Goal: Information Seeking & Learning: Find specific fact

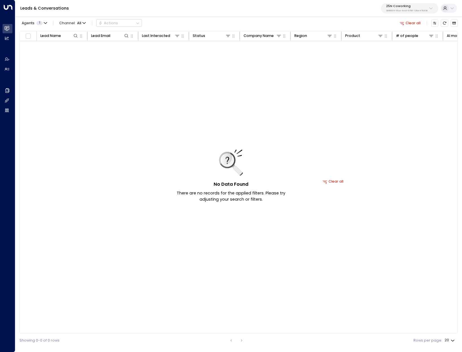
click at [405, 7] on p "25N Coworking" at bounding box center [406, 6] width 41 height 3
type input "****"
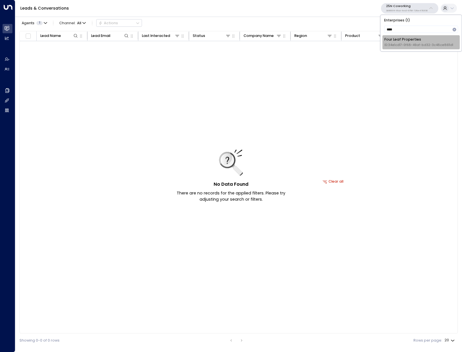
click at [415, 47] on span "ID: 34e1cd17-0f68-49af-bd32-3c48ce8611d1" at bounding box center [418, 45] width 69 height 5
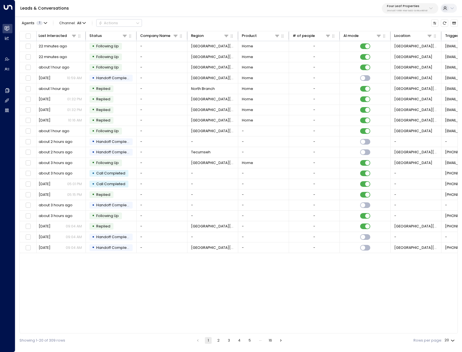
scroll to position [0, 190]
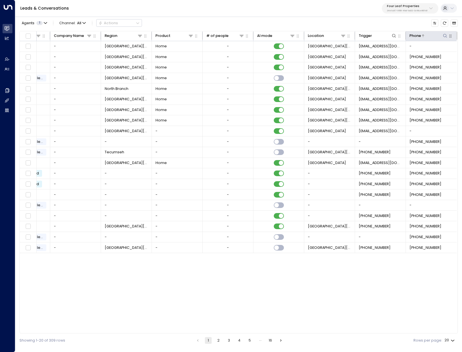
click at [443, 33] on button at bounding box center [445, 36] width 6 height 6
type input "**********"
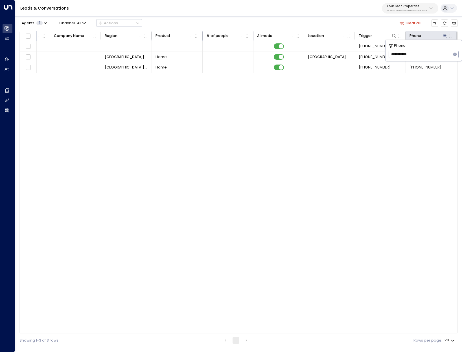
click at [272, 140] on div "Lead Name Lead Email Last Interacted Status Company Name Region Product # of pe…" at bounding box center [238, 182] width 438 height 303
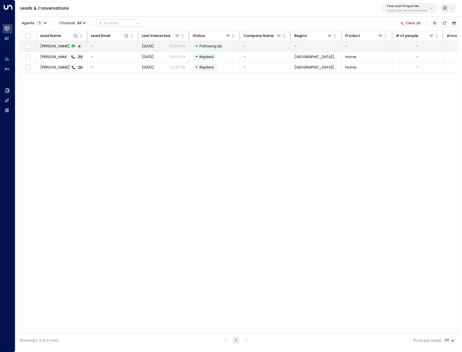
click at [51, 46] on div "Tracy 4" at bounding box center [60, 46] width 41 height 5
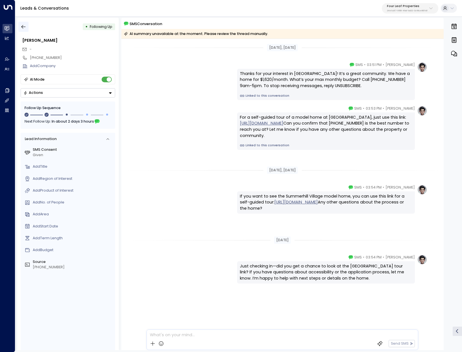
click at [22, 25] on icon "button" at bounding box center [24, 27] width 6 height 6
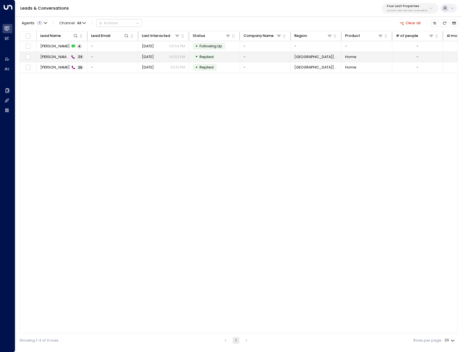
click at [47, 57] on span "[PERSON_NAME]" at bounding box center [54, 56] width 29 height 5
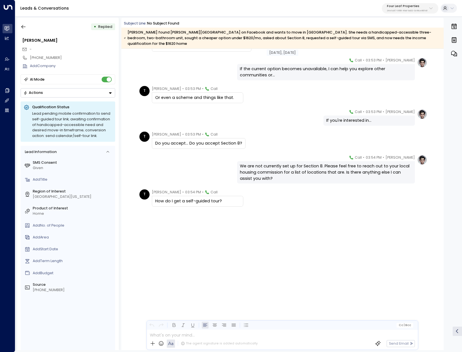
scroll to position [411, 0]
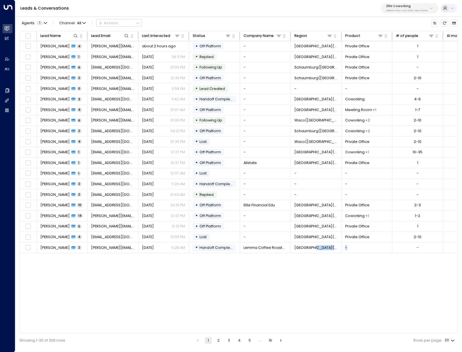
drag, startPoint x: 315, startPoint y: 334, endPoint x: 354, endPoint y: 333, distance: 38.9
click at [354, 333] on div "Lead Name Lead Email Last Interacted Status Company Name Region Product # of pe…" at bounding box center [238, 182] width 438 height 303
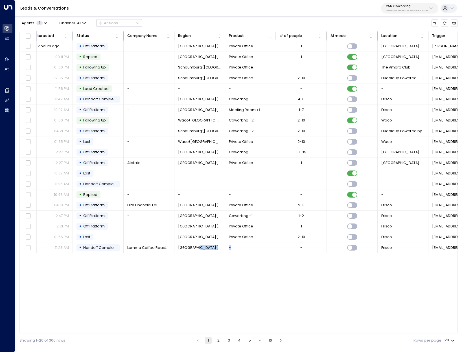
scroll to position [0, 190]
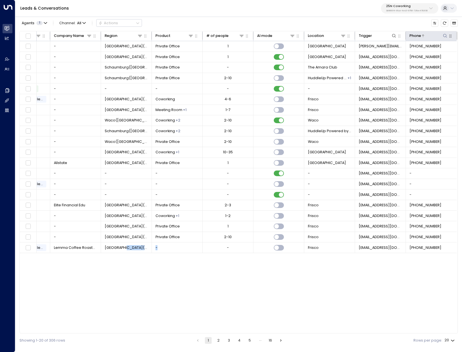
click at [444, 34] on icon at bounding box center [445, 36] width 4 height 4
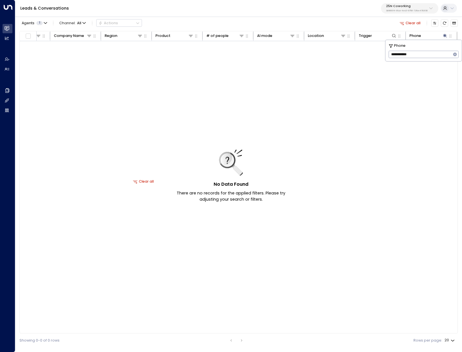
click at [390, 54] on input "**********" at bounding box center [419, 55] width 63 height 10
type input "**********"
click at [421, 11] on p "3b9800f4-81ca-4ec0-8758-72fbe4763f36" at bounding box center [406, 11] width 41 height 2
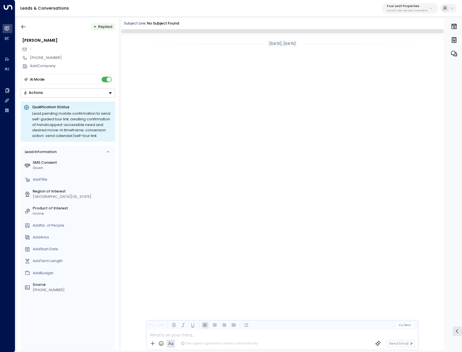
scroll to position [403, 0]
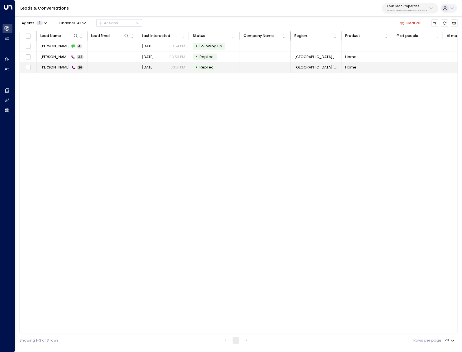
click at [41, 68] on span "[PERSON_NAME]" at bounding box center [54, 67] width 29 height 5
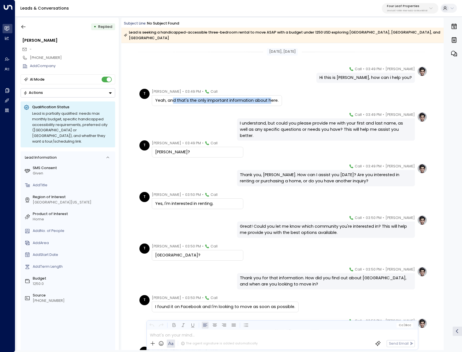
drag, startPoint x: 171, startPoint y: 93, endPoint x: 267, endPoint y: 96, distance: 95.7
click at [267, 98] on div "Yeah, and that's the only important information about here." at bounding box center [216, 101] width 123 height 6
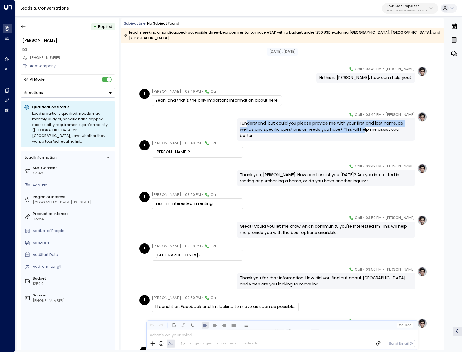
drag, startPoint x: 261, startPoint y: 115, endPoint x: 192, endPoint y: 122, distance: 68.9
click at [315, 125] on div "I understand, but could you please provide me with your first and last name, as…" at bounding box center [326, 129] width 172 height 18
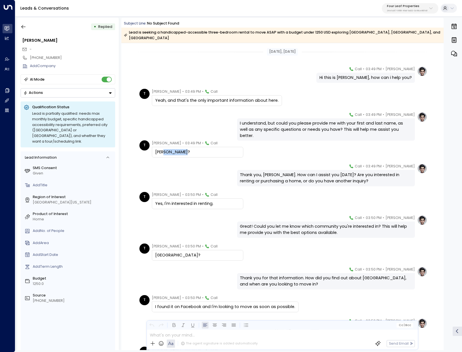
drag, startPoint x: 162, startPoint y: 149, endPoint x: 170, endPoint y: 150, distance: 7.7
click at [170, 150] on div "Tracy Snyder?" at bounding box center [197, 152] width 91 height 11
drag, startPoint x: 256, startPoint y: 166, endPoint x: 261, endPoint y: 182, distance: 16.9
click at [283, 197] on div "T Tracy • 03:50 PM • Call Yes, I'm interested in renting." at bounding box center [283, 200] width 288 height 17
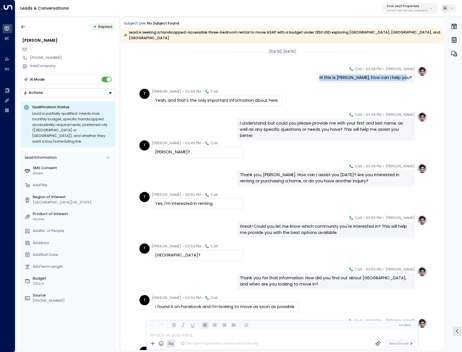
drag, startPoint x: 326, startPoint y: 73, endPoint x: 410, endPoint y: 73, distance: 83.8
click at [410, 75] on div "Hi this is Katie Olson, how can i help you?" at bounding box center [365, 78] width 92 height 6
copy div "Hi this is Katie Olson, how can i help you?"
click at [25, 25] on icon "button" at bounding box center [24, 27] width 6 height 6
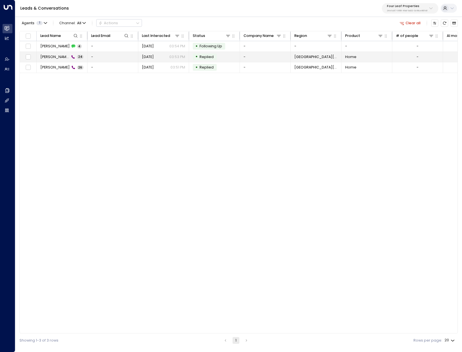
click at [38, 56] on td "Tracy 24" at bounding box center [62, 57] width 51 height 10
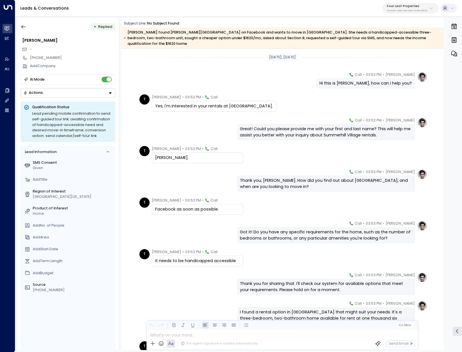
drag, startPoint x: 267, startPoint y: 100, endPoint x: 155, endPoint y: 101, distance: 111.7
click at [155, 101] on div "Yes, I'm interested in your rentals at Summerhill Village." at bounding box center [214, 106] width 124 height 11
copy div "Yes, I'm interested in your rentals at Summerhill Village."
drag, startPoint x: 377, startPoint y: 130, endPoint x: 239, endPoint y: 123, distance: 138.1
click at [240, 126] on div "Great! Could you please provide me with your first and last name? This will hel…" at bounding box center [326, 132] width 172 height 12
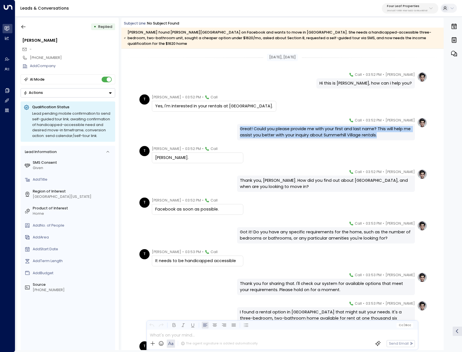
copy div "Great! Could you please provide me with your first and last name? This will hel…"
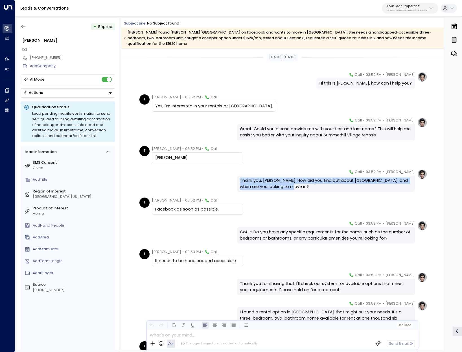
drag, startPoint x: 292, startPoint y: 180, endPoint x: 239, endPoint y: 173, distance: 52.9
click at [240, 178] on div "Thank you, Tracy. How did you find out about Summerhill Village, and when are y…" at bounding box center [326, 184] width 172 height 12
copy div "Thank you, Tracy. How did you find out about Summerhill Village, and when are y…"
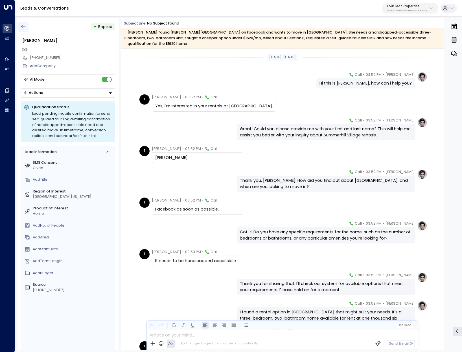
click at [22, 30] on button "button" at bounding box center [23, 27] width 10 height 10
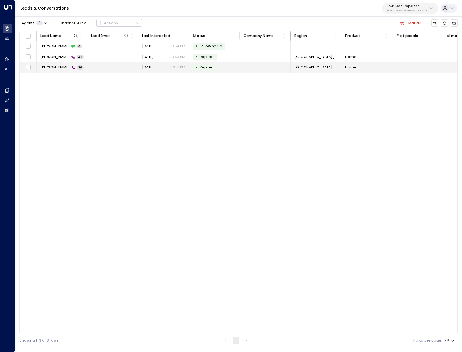
click at [47, 72] on td "[PERSON_NAME] 26" at bounding box center [62, 67] width 51 height 10
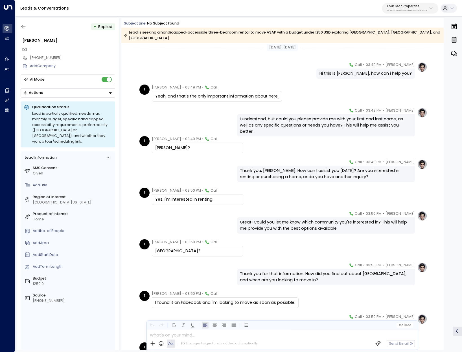
scroll to position [42, 0]
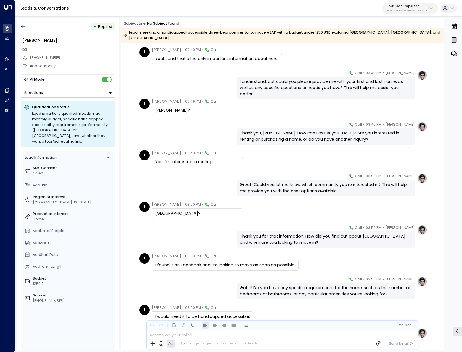
drag, startPoint x: 195, startPoint y: 209, endPoint x: 155, endPoint y: 210, distance: 39.8
click at [155, 211] on div "[GEOGRAPHIC_DATA]?" at bounding box center [197, 214] width 85 height 6
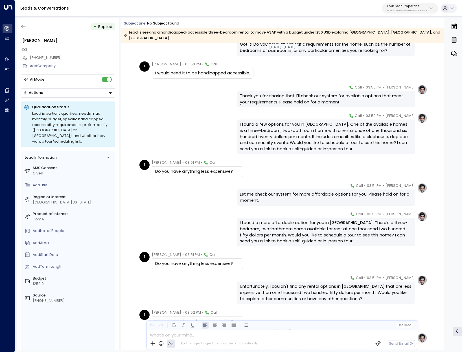
scroll to position [293, 0]
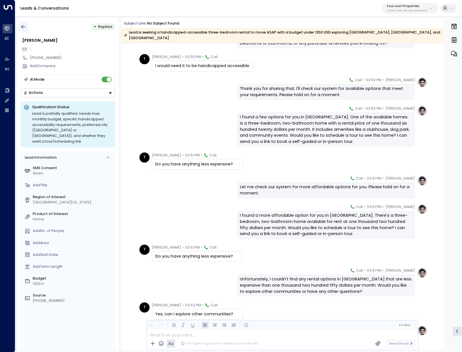
click at [25, 27] on icon "button" at bounding box center [24, 27] width 6 height 6
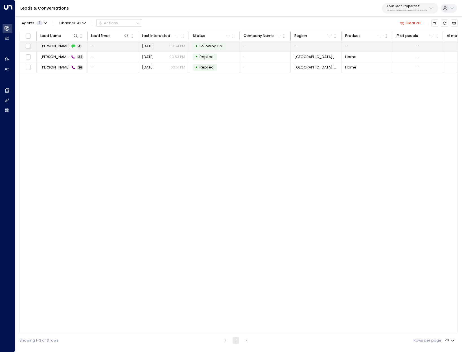
click at [42, 44] on span "[PERSON_NAME]" at bounding box center [54, 46] width 29 height 5
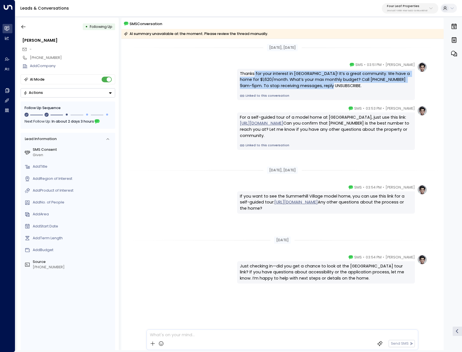
drag, startPoint x: 255, startPoint y: 72, endPoint x: 322, endPoint y: 83, distance: 67.8
click at [322, 83] on div "Thanks for your interest in [GEOGRAPHIC_DATA]! It’s a great community. We have …" at bounding box center [326, 80] width 172 height 18
click at [20, 30] on button "button" at bounding box center [23, 27] width 10 height 10
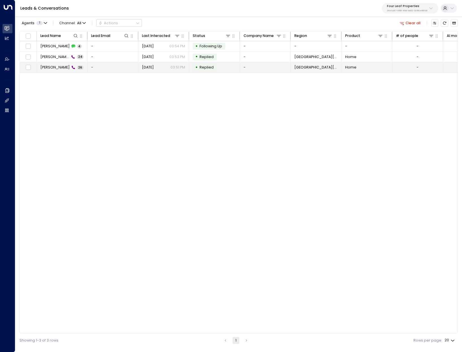
click at [69, 72] on td "[PERSON_NAME] 26" at bounding box center [62, 67] width 51 height 10
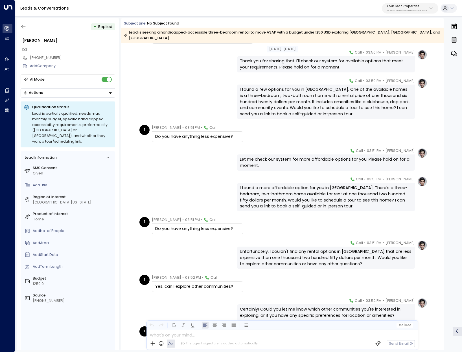
scroll to position [330, 0]
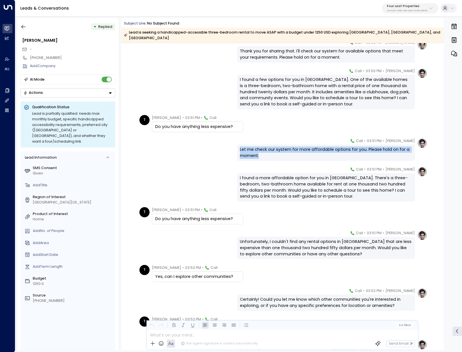
drag, startPoint x: 268, startPoint y: 151, endPoint x: 234, endPoint y: 136, distance: 37.1
click at [234, 138] on div "Katie Olson • 03:51 PM • Call Let me check our system for more affordable optio…" at bounding box center [282, 149] width 289 height 23
click at [265, 230] on div "Katie Olson • 03:51 PM • Call Unfortunately, I couldn't find any rental options…" at bounding box center [326, 244] width 178 height 29
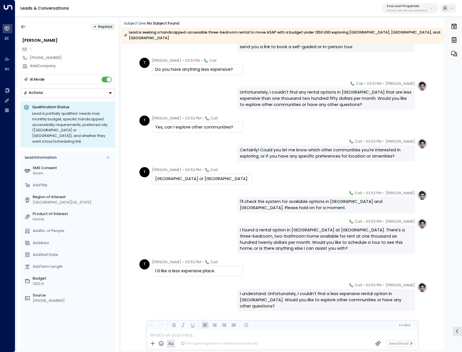
scroll to position [480, 0]
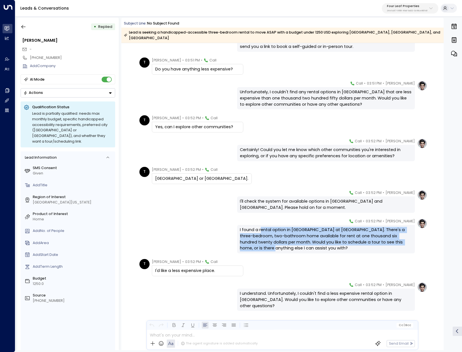
drag, startPoint x: 259, startPoint y: 225, endPoint x: 257, endPoint y: 245, distance: 20.4
click at [257, 245] on div "I found a rental option in [GEOGRAPHIC_DATA] at [GEOGRAPHIC_DATA]. There's a th…" at bounding box center [326, 239] width 172 height 24
click at [22, 27] on icon "button" at bounding box center [23, 27] width 4 height 4
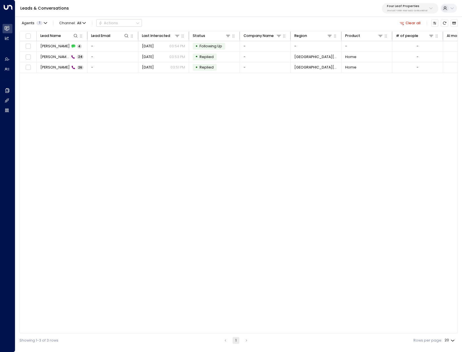
click at [403, 23] on icon "button" at bounding box center [401, 23] width 5 height 3
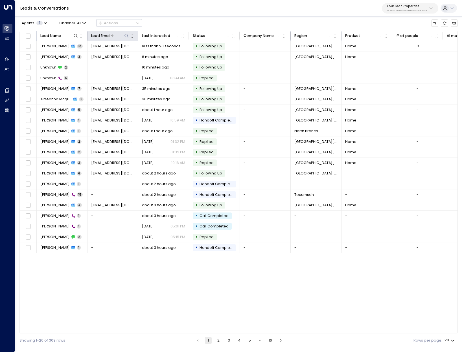
click at [126, 35] on icon at bounding box center [126, 36] width 5 height 5
type input "**********"
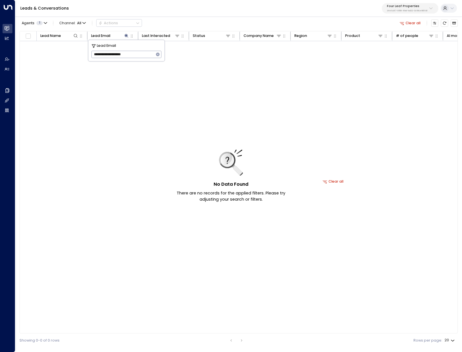
click at [156, 54] on icon "button" at bounding box center [157, 54] width 5 height 5
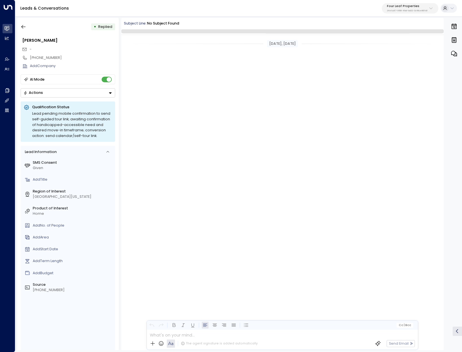
scroll to position [403, 0]
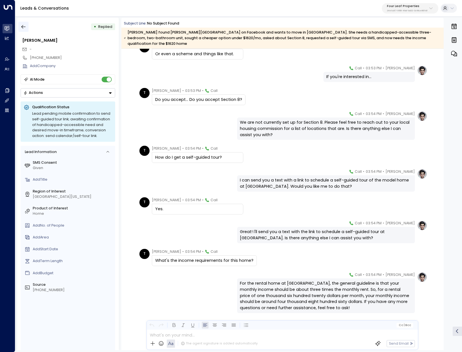
click at [19, 25] on button "button" at bounding box center [23, 27] width 10 height 10
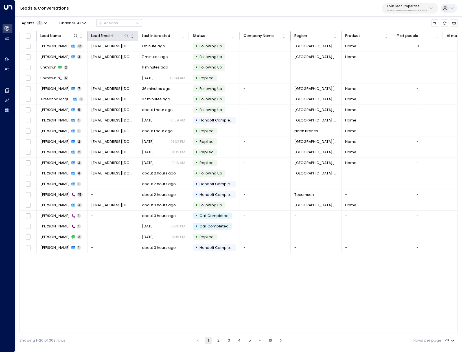
click at [125, 34] on icon at bounding box center [126, 36] width 5 height 5
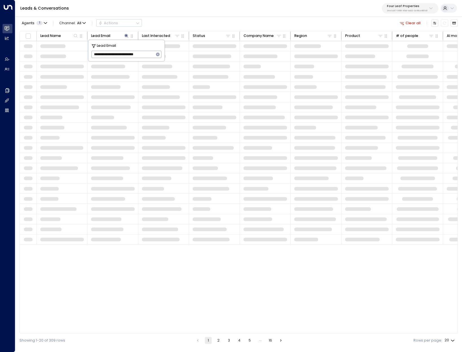
type input "**********"
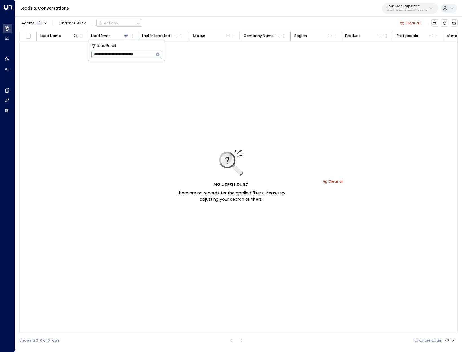
click at [410, 21] on button "Clear all" at bounding box center [409, 22] width 25 height 7
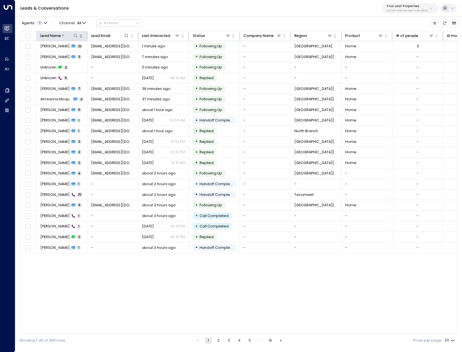
click at [76, 38] on icon at bounding box center [75, 36] width 5 height 5
type input "****"
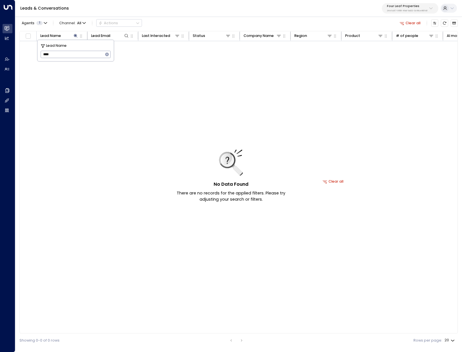
click at [108, 52] on button "button" at bounding box center [106, 54] width 7 height 7
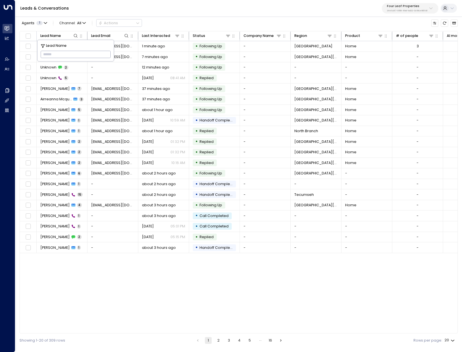
click at [170, 10] on div "Leads & Conversations Four Leaf Properties 34e1cd17-0f68-49af-bd32-3c48ce8611d1" at bounding box center [238, 8] width 447 height 17
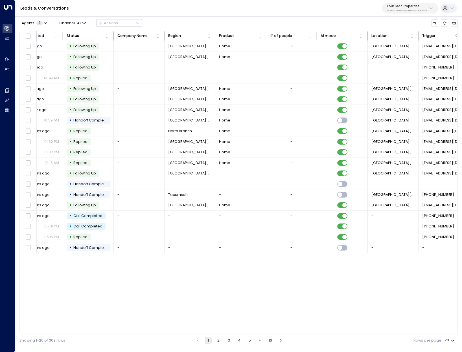
scroll to position [0, 190]
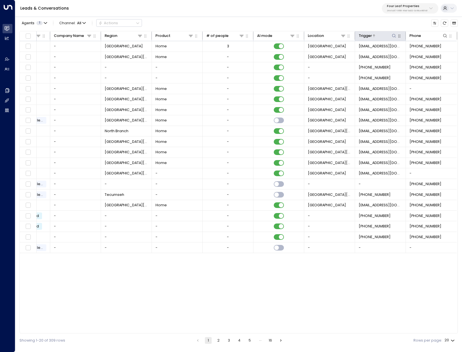
click at [393, 34] on icon at bounding box center [394, 36] width 5 height 5
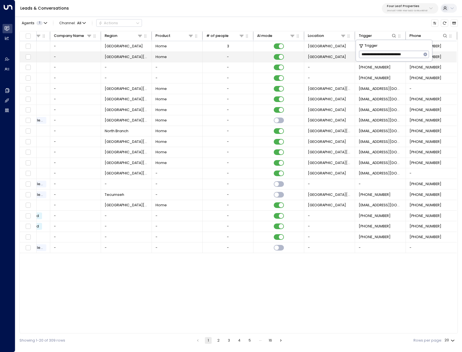
type input "**********"
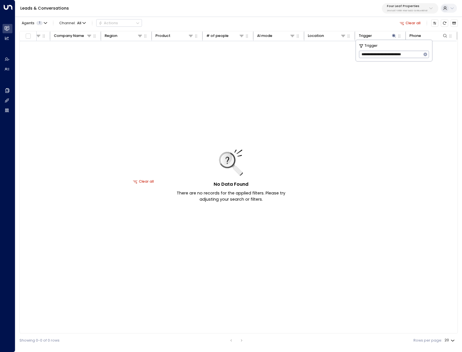
click at [427, 55] on icon "button" at bounding box center [425, 55] width 4 height 4
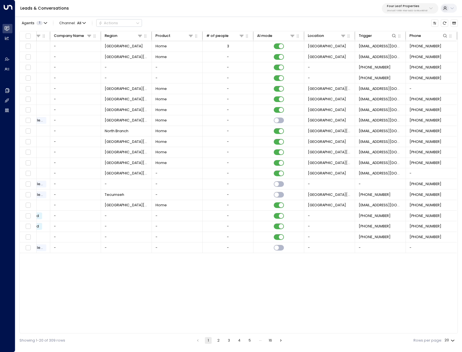
click at [378, 324] on div "Lead Name Lead Email Last Interacted Status Company Name Region Product # of pe…" at bounding box center [238, 182] width 438 height 303
drag, startPoint x: 368, startPoint y: 332, endPoint x: 217, endPoint y: 307, distance: 152.6
click at [217, 307] on div "Lead Name Lead Email Last Interacted Status Company Name Region Product # of pe…" at bounding box center [238, 182] width 438 height 303
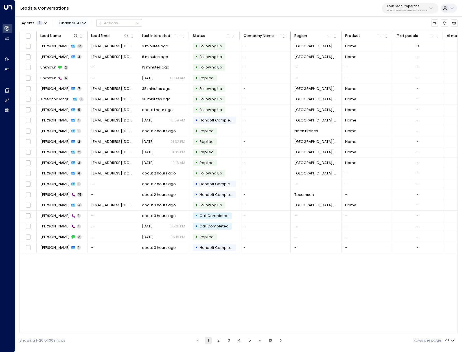
click at [75, 25] on span "Channel: All" at bounding box center [72, 22] width 30 height 7
click at [170, 275] on div at bounding box center [231, 176] width 462 height 352
click at [153, 37] on div "Last Interacted" at bounding box center [156, 36] width 28 height 6
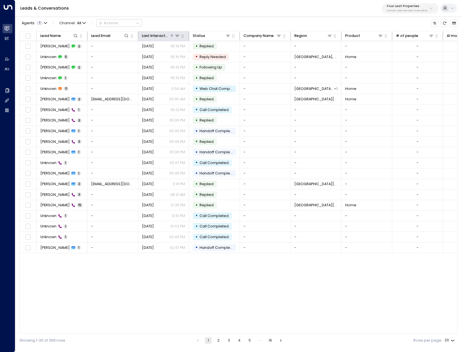
click at [158, 32] on th "Last Interacted" at bounding box center [163, 36] width 51 height 10
click at [160, 38] on div "Last Interacted" at bounding box center [156, 36] width 28 height 6
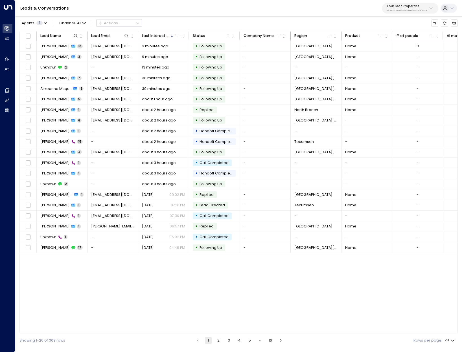
click at [218, 341] on button "2" at bounding box center [218, 340] width 7 height 7
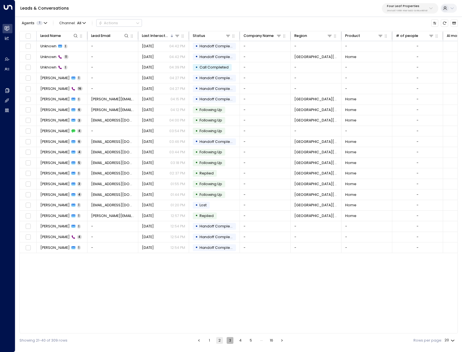
click at [231, 342] on button "3" at bounding box center [230, 340] width 7 height 7
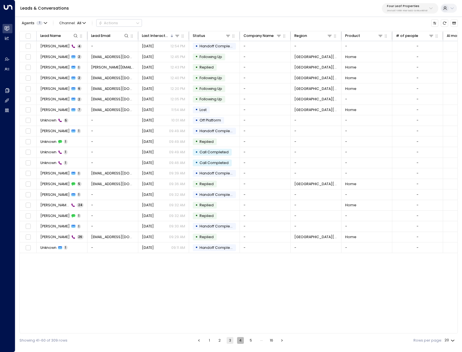
click at [239, 339] on button "4" at bounding box center [240, 340] width 7 height 7
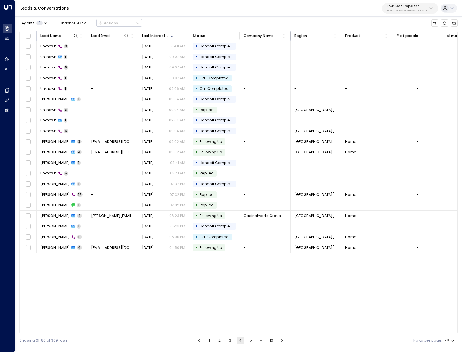
click at [250, 342] on button "5" at bounding box center [250, 340] width 7 height 7
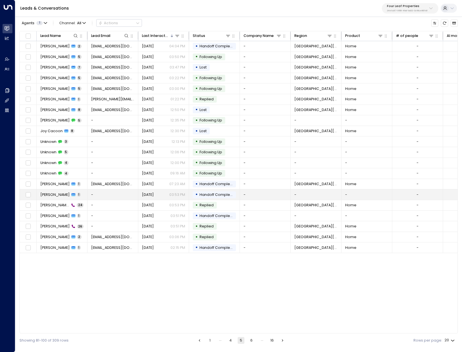
click at [66, 195] on td "Tracy 1" at bounding box center [62, 195] width 51 height 10
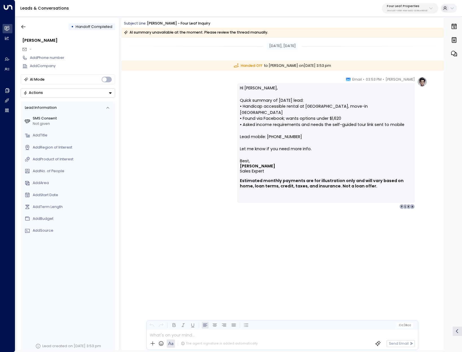
click at [283, 109] on p "Hi Adam, Quick summary of today’s lead: • Handicap accessible rental at Summerh…" at bounding box center [326, 121] width 172 height 73
drag, startPoint x: 306, startPoint y: 100, endPoint x: 311, endPoint y: 137, distance: 36.6
click at [245, 105] on p "Hi Adam, Quick summary of today’s lead: • Handicap accessible rental at Summerh…" at bounding box center [326, 121] width 172 height 73
click at [302, 152] on p "Hi Adam, Quick summary of today’s lead: • Handicap accessible rental at Summerh…" at bounding box center [326, 121] width 172 height 73
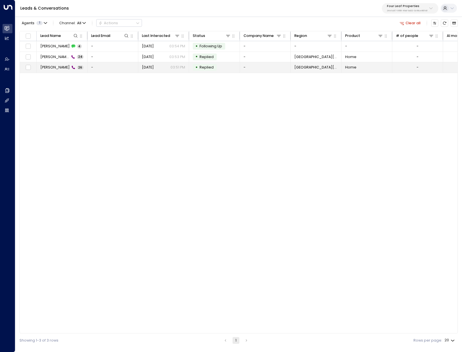
click at [36, 66] on td at bounding box center [28, 67] width 17 height 10
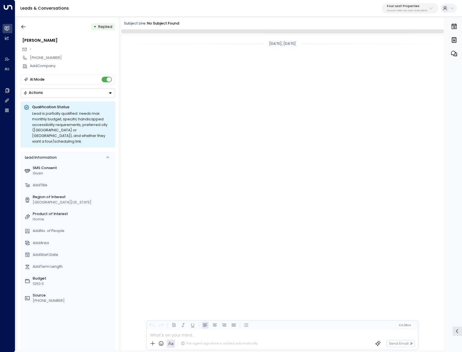
scroll to position [701, 0]
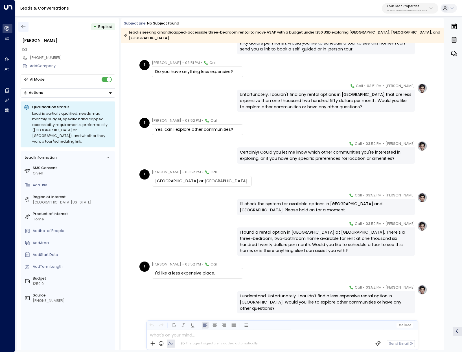
click at [23, 27] on icon "button" at bounding box center [24, 27] width 6 height 6
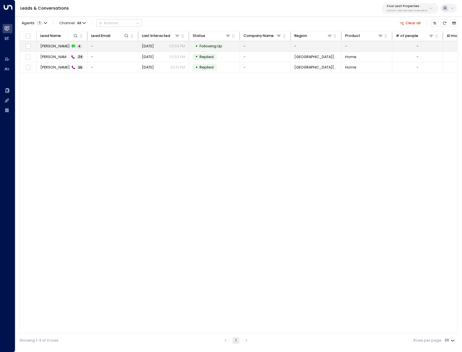
click at [72, 47] on td "[PERSON_NAME] 4" at bounding box center [62, 46] width 51 height 10
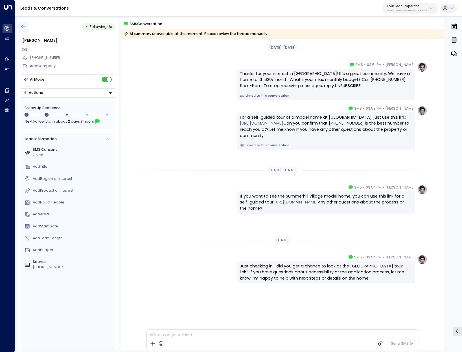
click at [25, 26] on icon "button" at bounding box center [24, 27] width 6 height 6
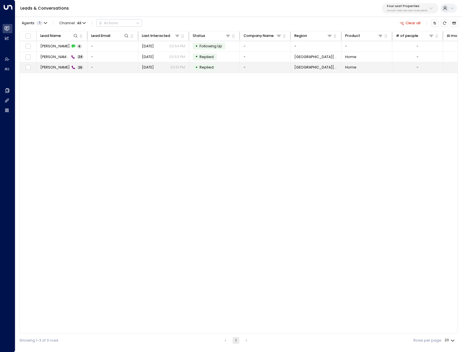
click at [69, 67] on td "[PERSON_NAME] 26" at bounding box center [62, 67] width 51 height 10
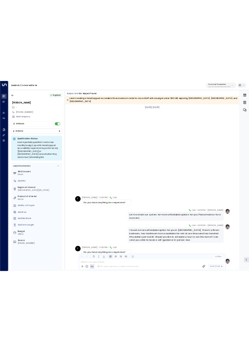
scroll to position [324, 0]
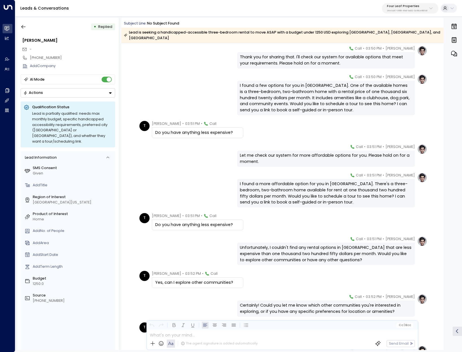
drag, startPoint x: 350, startPoint y: 198, endPoint x: 349, endPoint y: 132, distance: 66.0
click at [349, 132] on div "[DATE], [DATE] [PERSON_NAME] • 03:50 PM • Call Got it! Do you have any specific…" at bounding box center [282, 115] width 322 height 793
copy div "[PERSON_NAME] • 03:51 PM • Call Let me check our system for more affordable opt…"
click at [391, 151] on div "Let me check our system for more affordable options for you. Please hold on for…" at bounding box center [326, 159] width 178 height 16
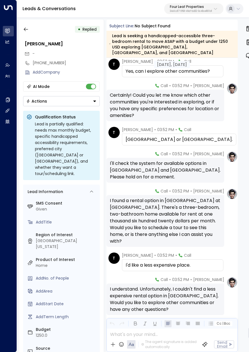
scroll to position [695, 0]
